Goal: Check status: Check status

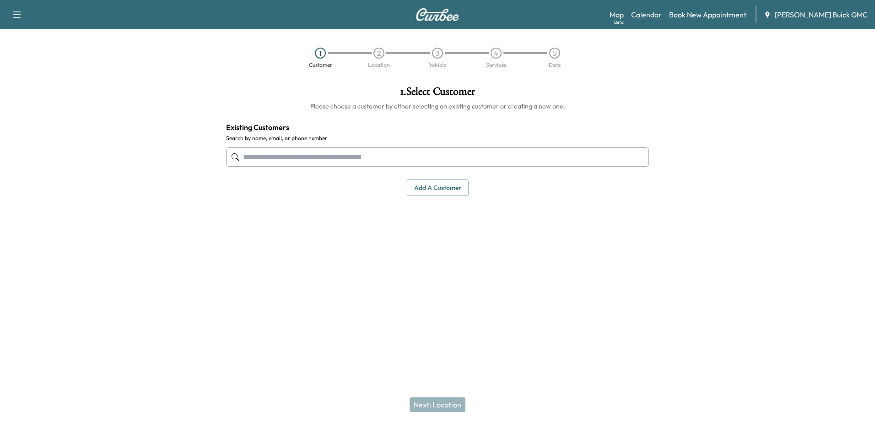
click at [660, 15] on link "Calendar" at bounding box center [646, 14] width 31 height 11
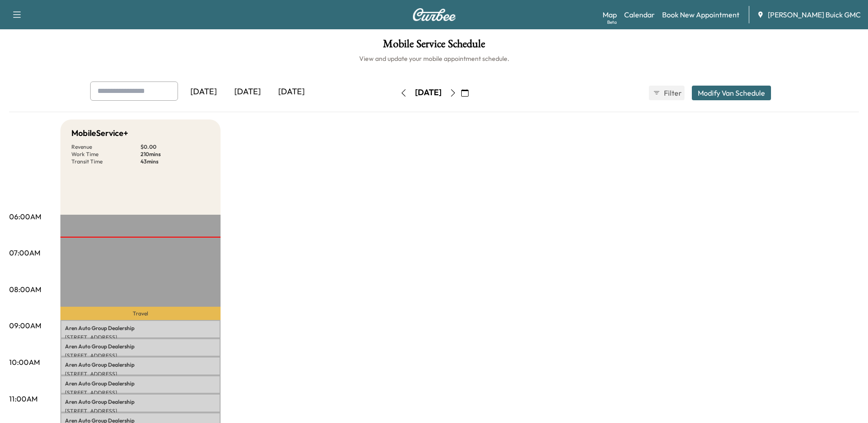
click at [468, 96] on icon "button" at bounding box center [464, 92] width 7 height 7
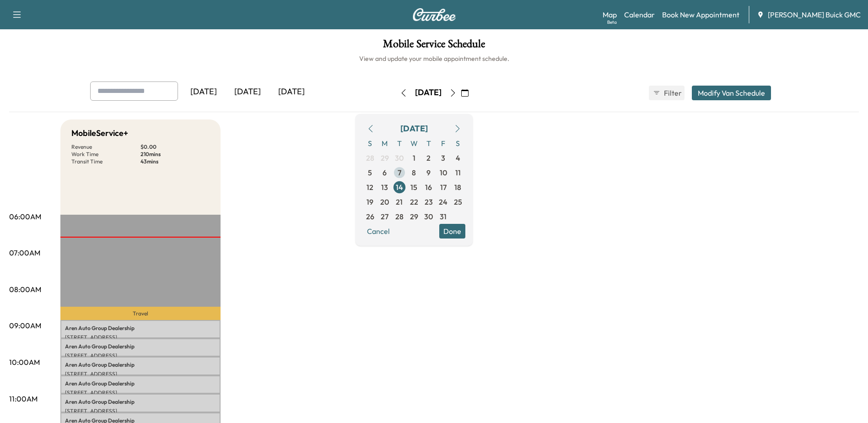
click at [401, 174] on span "7" at bounding box center [399, 172] width 4 height 11
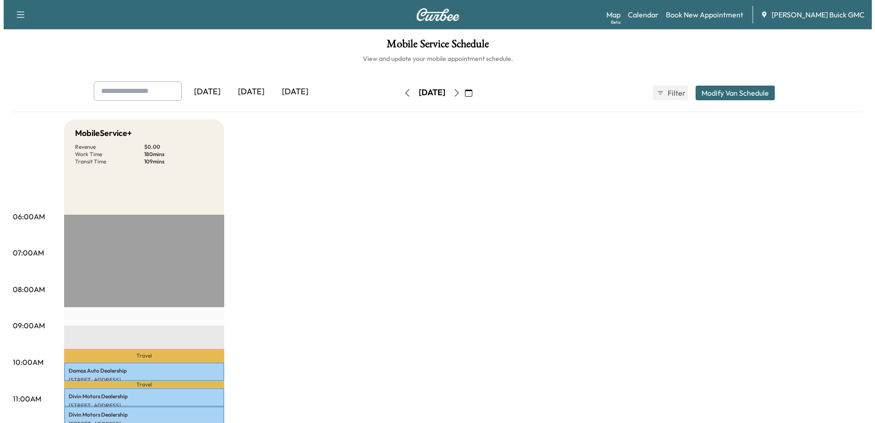
scroll to position [183, 0]
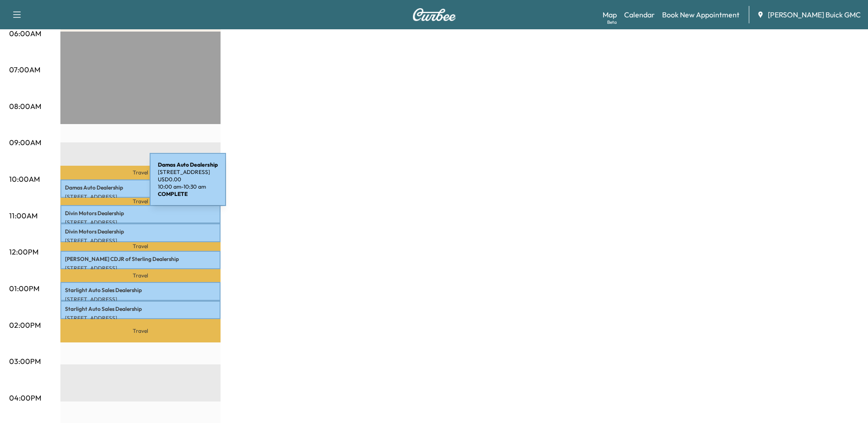
click at [83, 184] on p "Damas Auto Dealership" at bounding box center [140, 187] width 151 height 7
